Goal: Check status: Check status

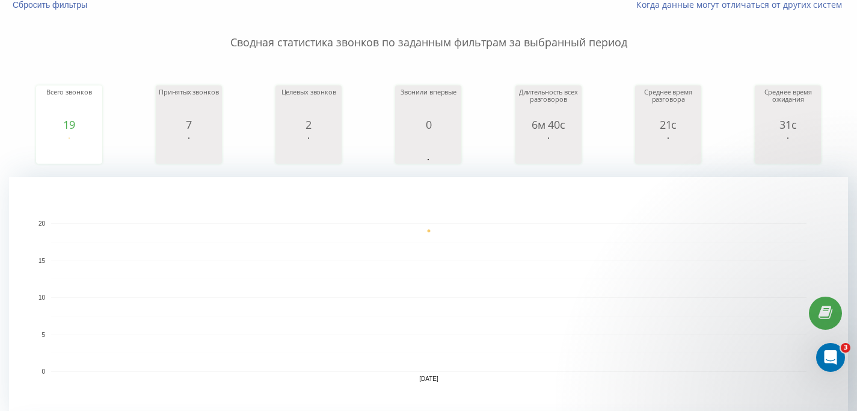
scroll to position [363, 0]
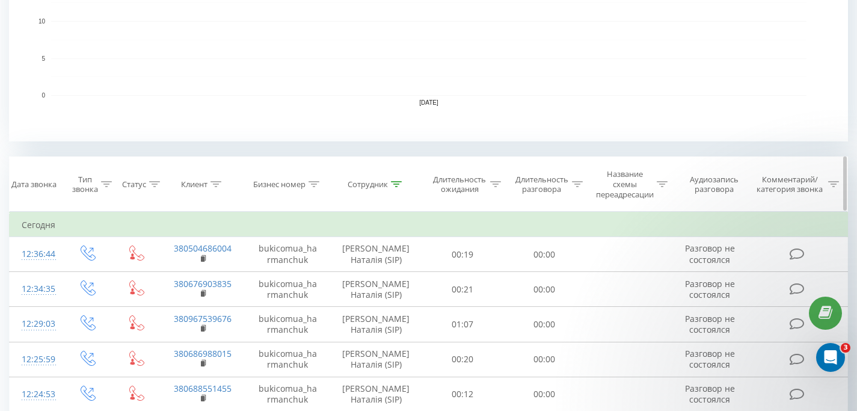
click at [393, 183] on icon at bounding box center [396, 184] width 11 height 6
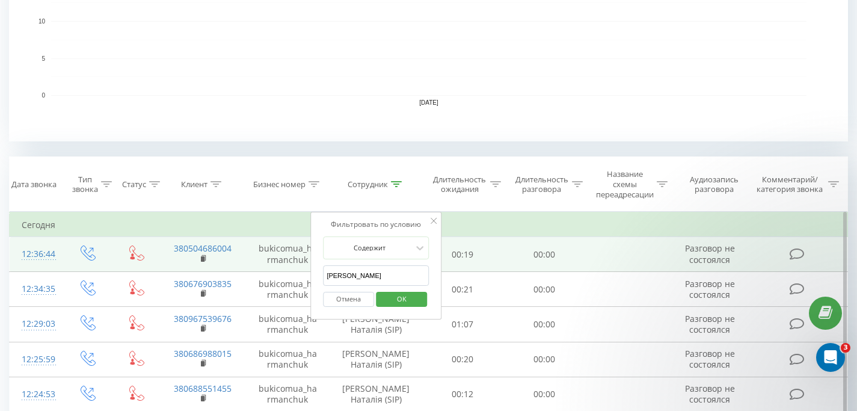
drag, startPoint x: 367, startPoint y: 276, endPoint x: 300, endPoint y: 261, distance: 68.4
click button "OK" at bounding box center [401, 299] width 51 height 15
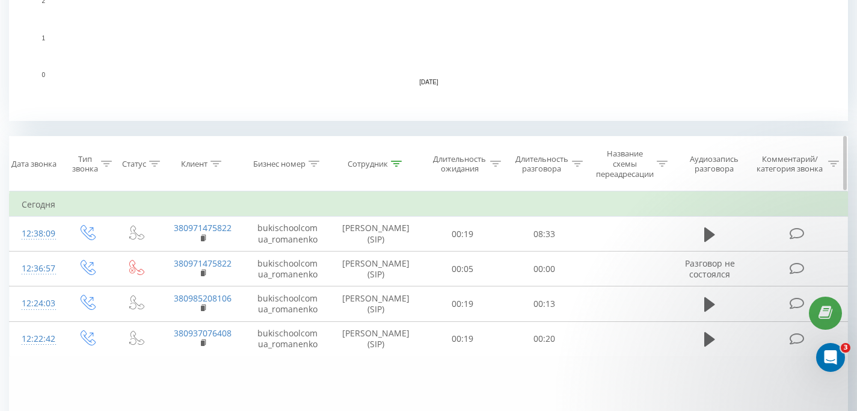
scroll to position [363, 0]
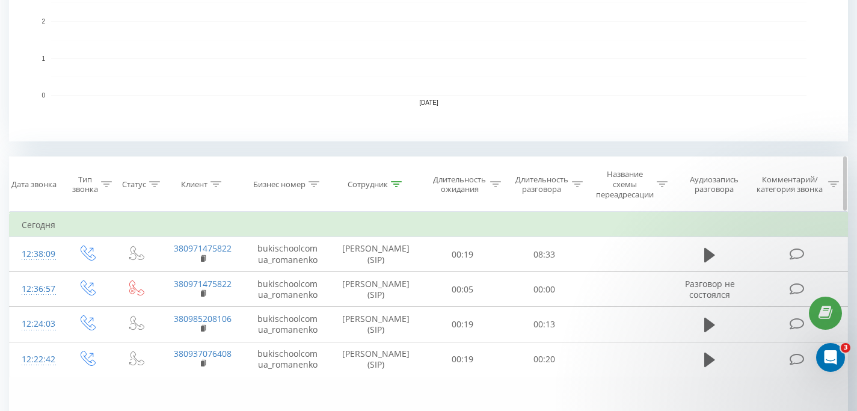
click at [397, 185] on icon at bounding box center [396, 184] width 11 height 6
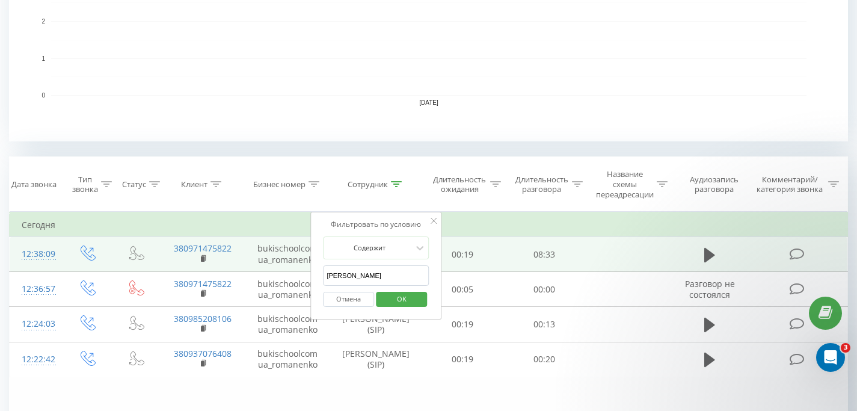
drag, startPoint x: 371, startPoint y: 274, endPoint x: 304, endPoint y: 270, distance: 67.0
click at [304, 272] on table "Фильтровать по условию Равно Введите значение Отмена OK Фильтровать по условию …" at bounding box center [428, 294] width 839 height 165
click button "OK" at bounding box center [401, 299] width 51 height 15
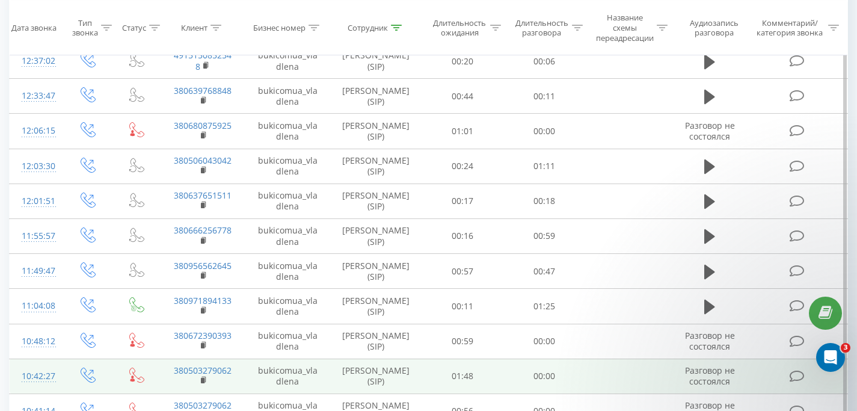
scroll to position [490, 0]
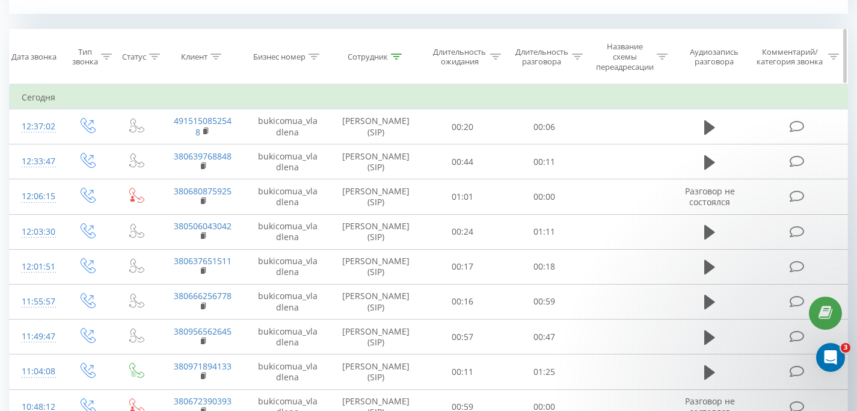
click at [398, 58] on icon at bounding box center [396, 57] width 11 height 6
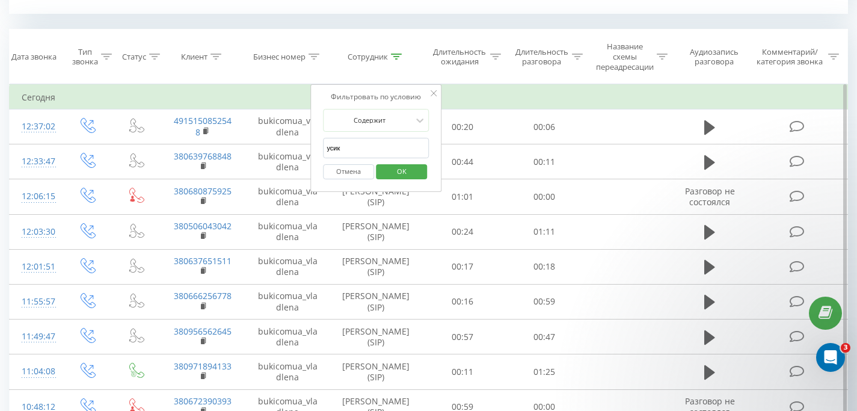
drag, startPoint x: 379, startPoint y: 138, endPoint x: 372, endPoint y: 149, distance: 13.5
click at [372, 149] on input "усик" at bounding box center [376, 148] width 106 height 21
type input "[PERSON_NAME]"
click button "OK" at bounding box center [401, 171] width 51 height 15
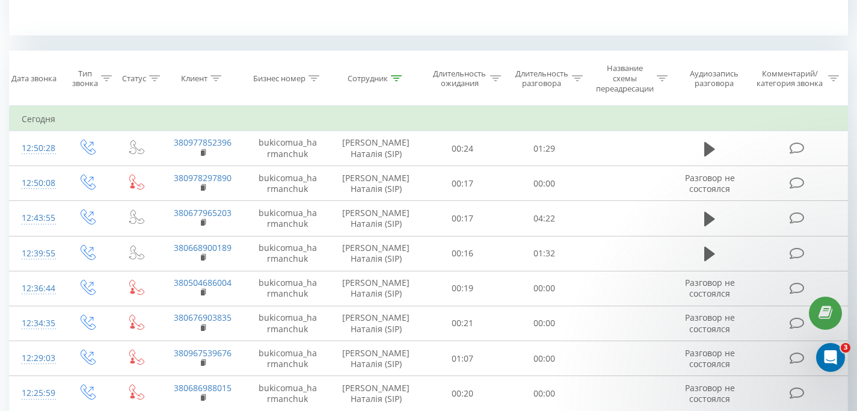
scroll to position [7, 0]
